Goal: Obtain resource: Download file/media

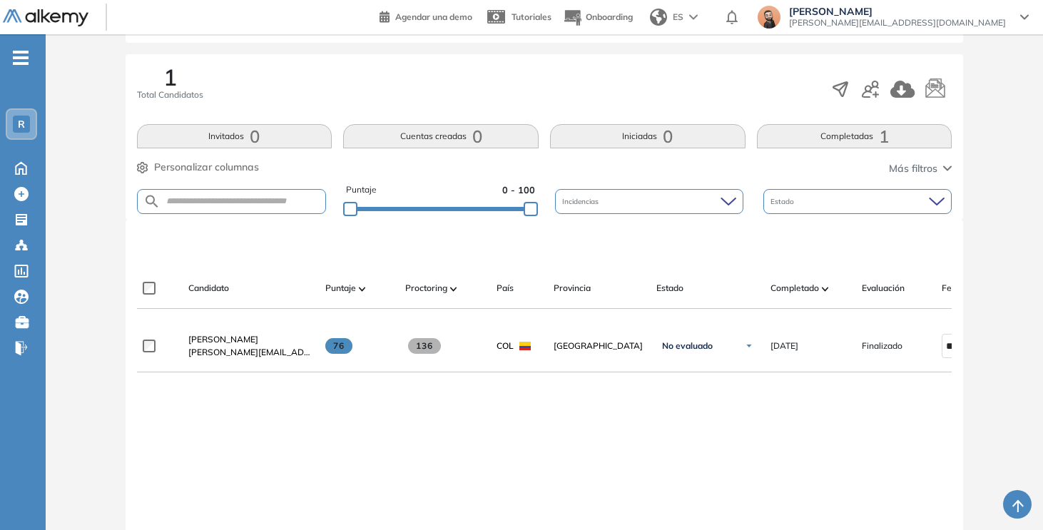
scroll to position [223, 0]
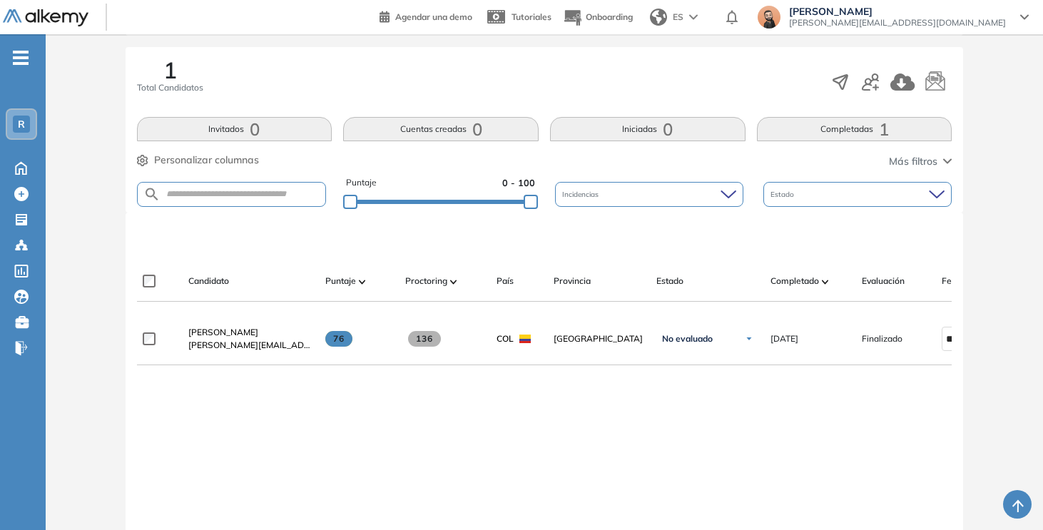
click at [831, 134] on button "Completadas 1" at bounding box center [854, 129] width 195 height 24
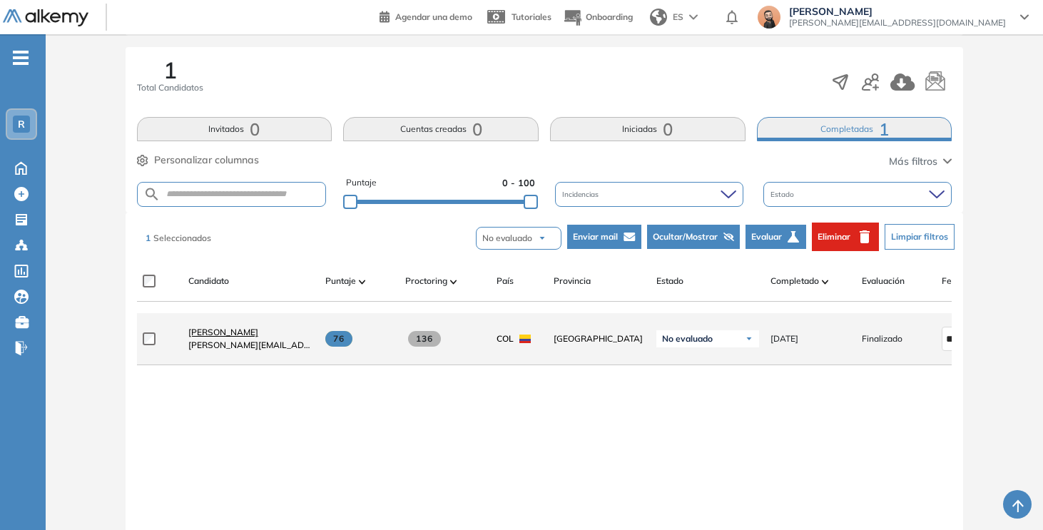
click at [258, 337] on span "[PERSON_NAME]" at bounding box center [223, 332] width 70 height 11
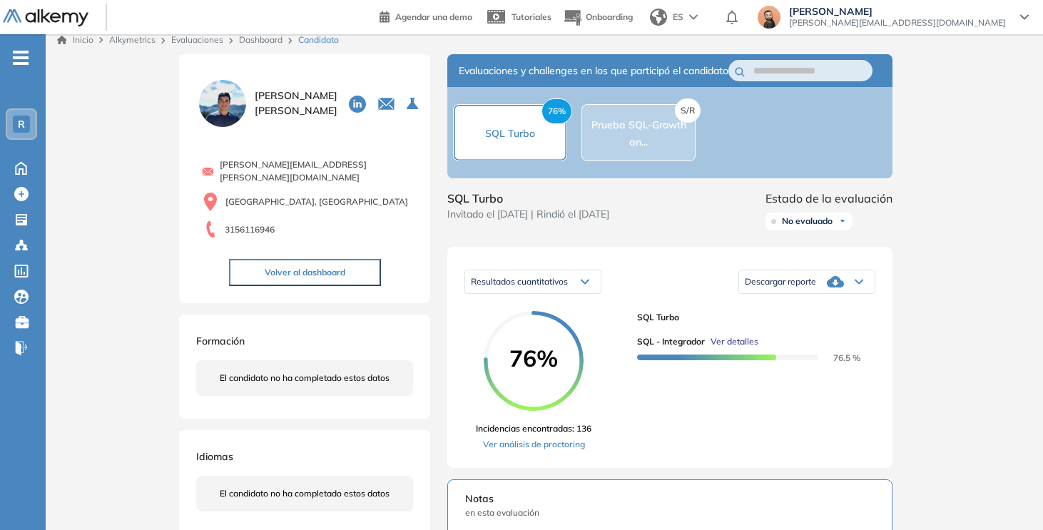
scroll to position [10, 0]
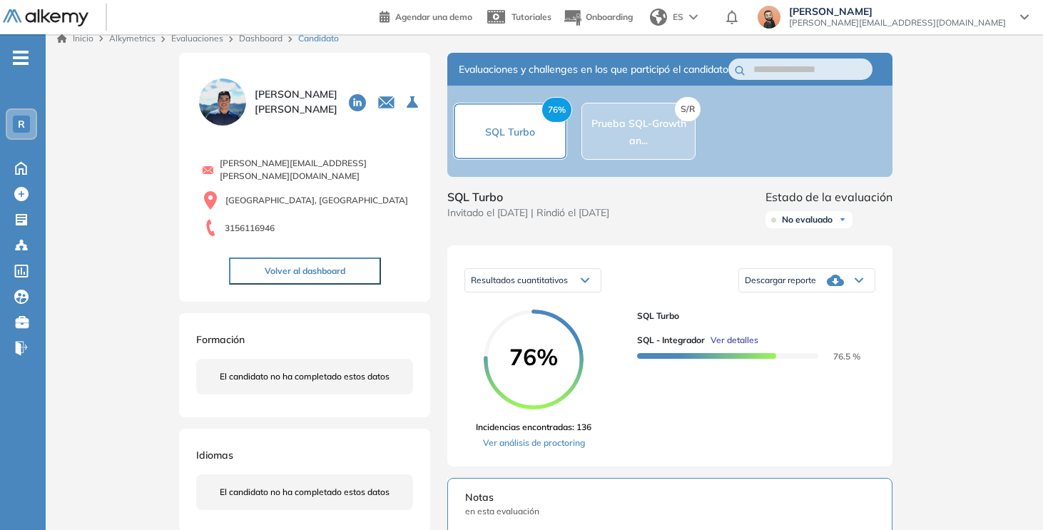
click at [831, 286] on icon at bounding box center [835, 280] width 17 height 11
click at [822, 312] on li "Descargar informe completo" at bounding box center [798, 304] width 106 height 14
